Goal: Navigation & Orientation: Find specific page/section

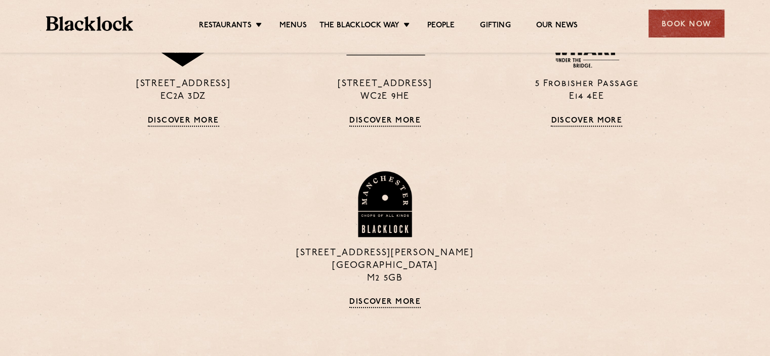
scroll to position [935, 0]
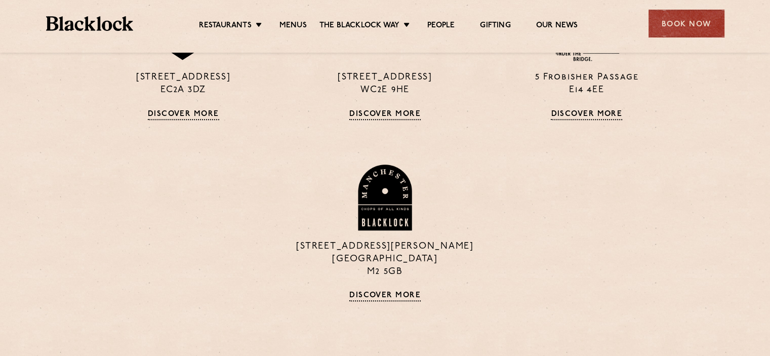
click at [607, 117] on link "Discover More" at bounding box center [586, 115] width 71 height 10
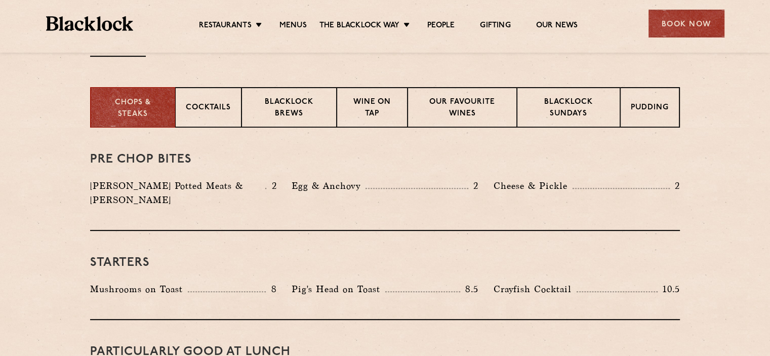
scroll to position [308, 0]
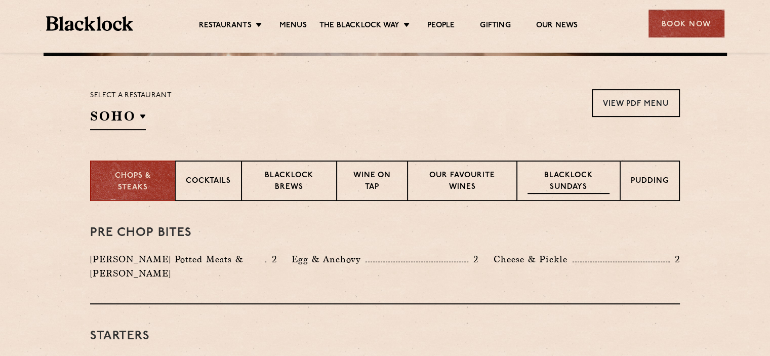
click at [569, 178] on p "Blacklock Sundays" at bounding box center [569, 182] width 82 height 24
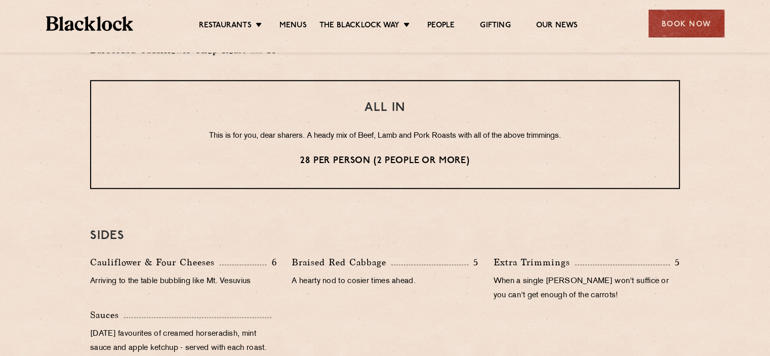
scroll to position [869, 0]
